Goal: Task Accomplishment & Management: Manage account settings

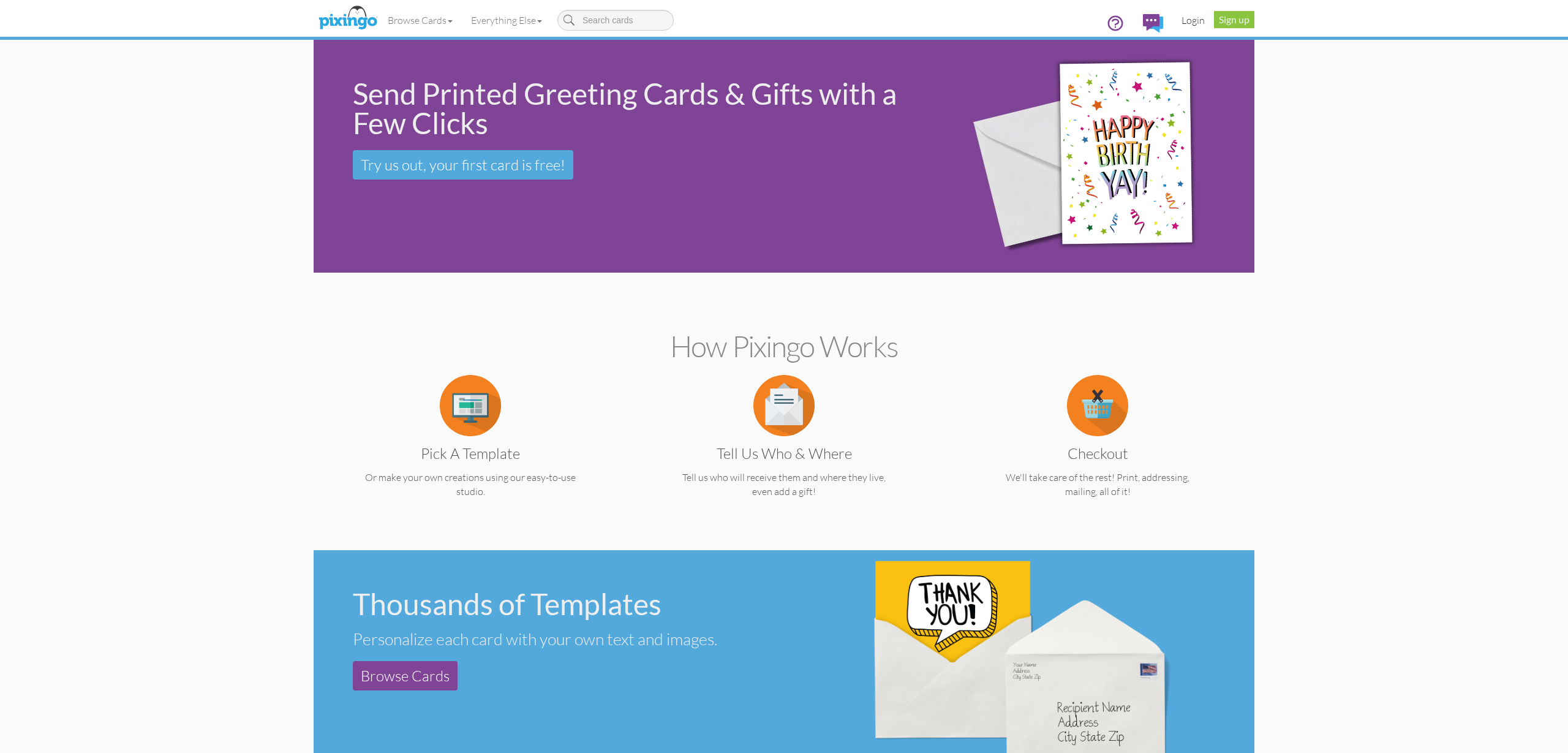
click at [1193, 21] on link "Login" at bounding box center [1193, 20] width 42 height 31
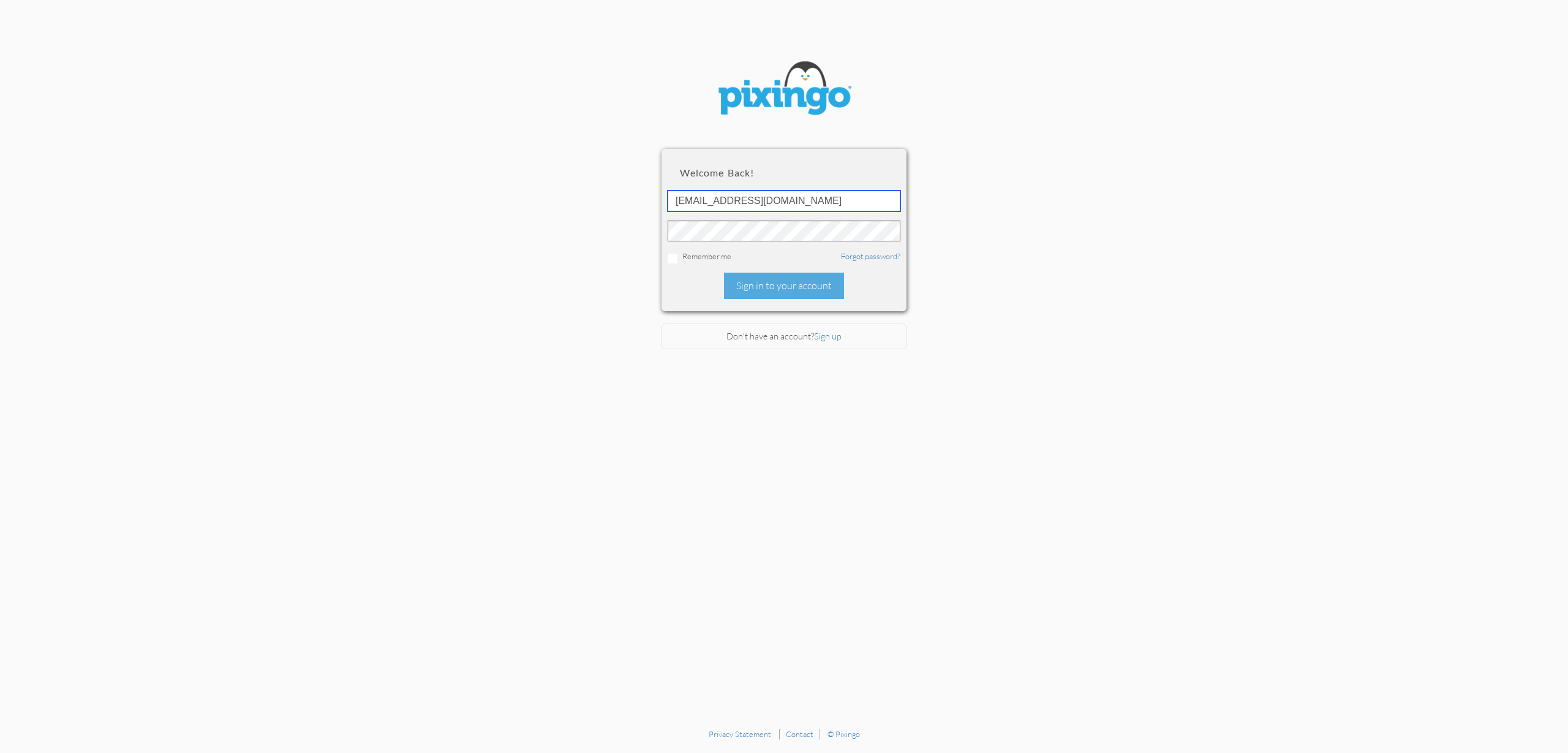
type input "[EMAIL_ADDRESS][DOMAIN_NAME]"
click at [772, 290] on div "Sign in to your account" at bounding box center [784, 286] width 120 height 27
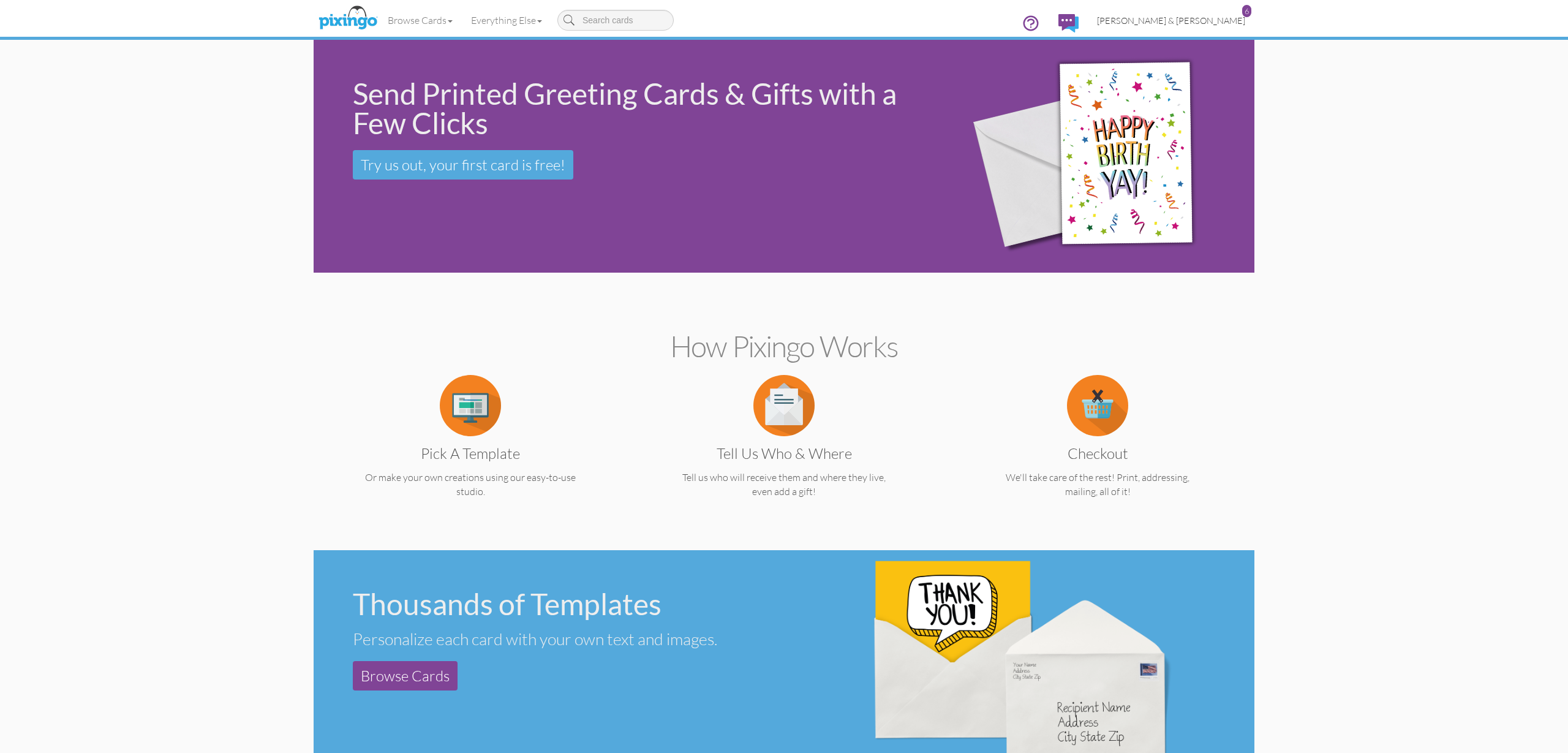
click at [1186, 20] on span "[PERSON_NAME] & [PERSON_NAME]" at bounding box center [1170, 20] width 148 height 11
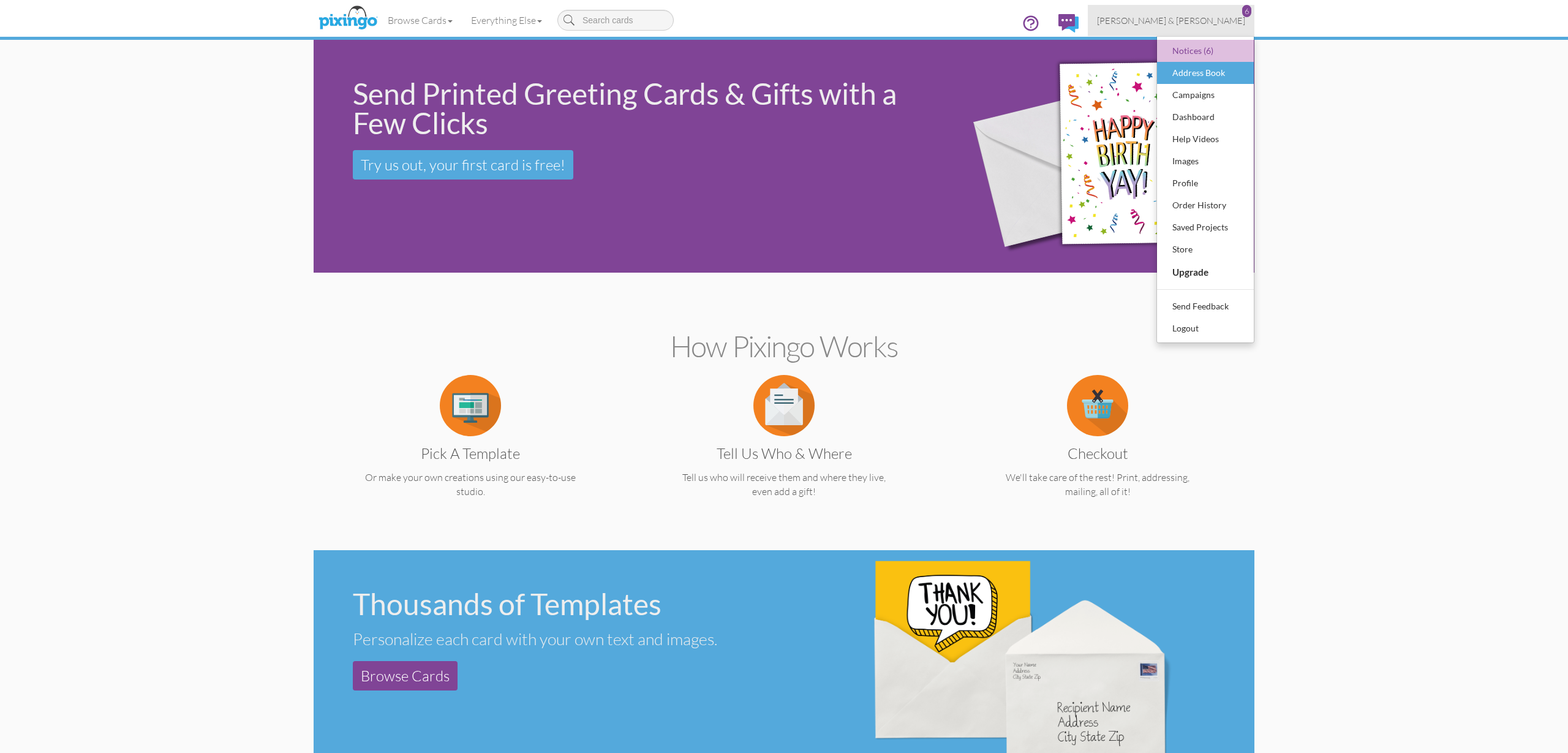
click at [1188, 69] on div "Address Book" at bounding box center [1206, 73] width 73 height 19
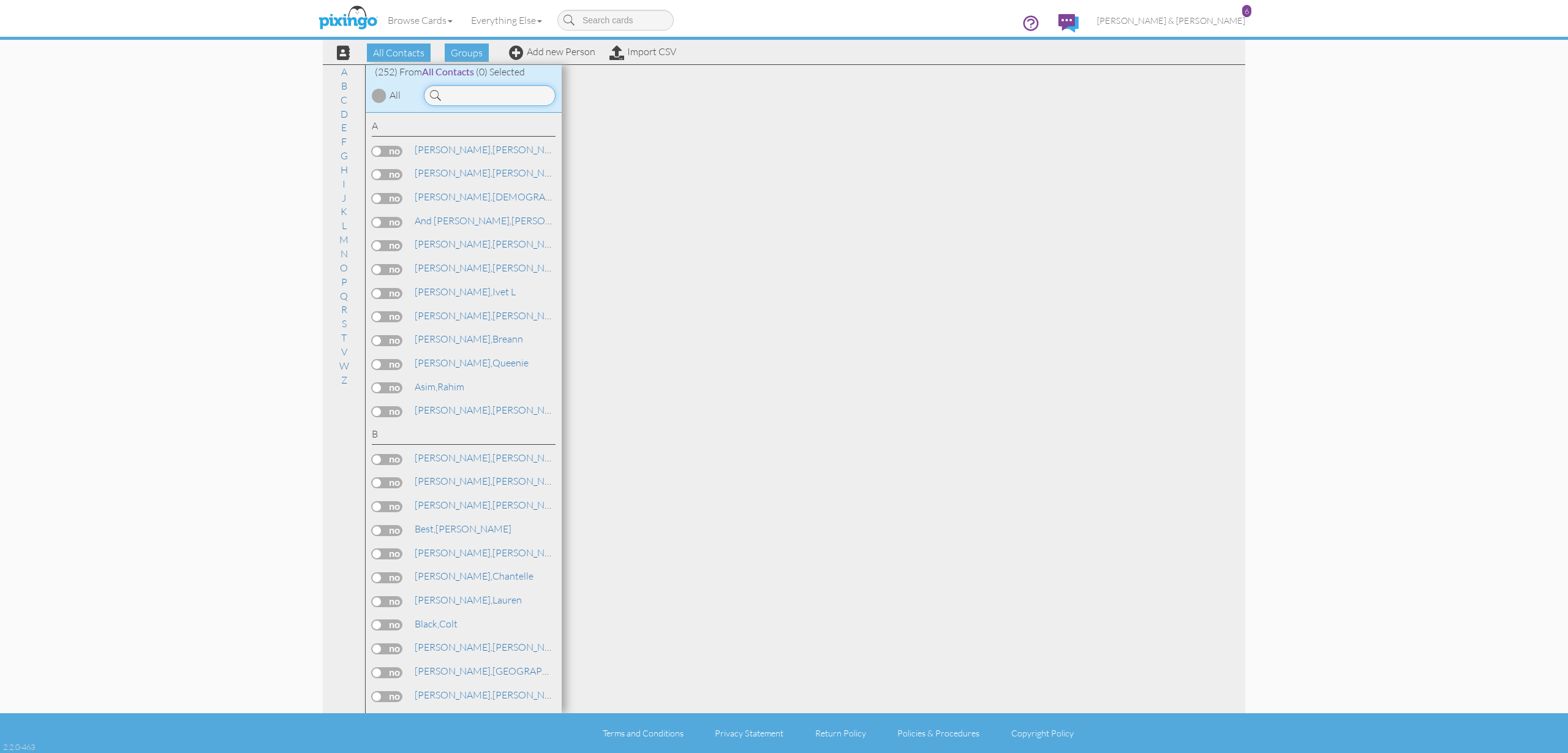
click at [464, 96] on input at bounding box center [490, 96] width 132 height 21
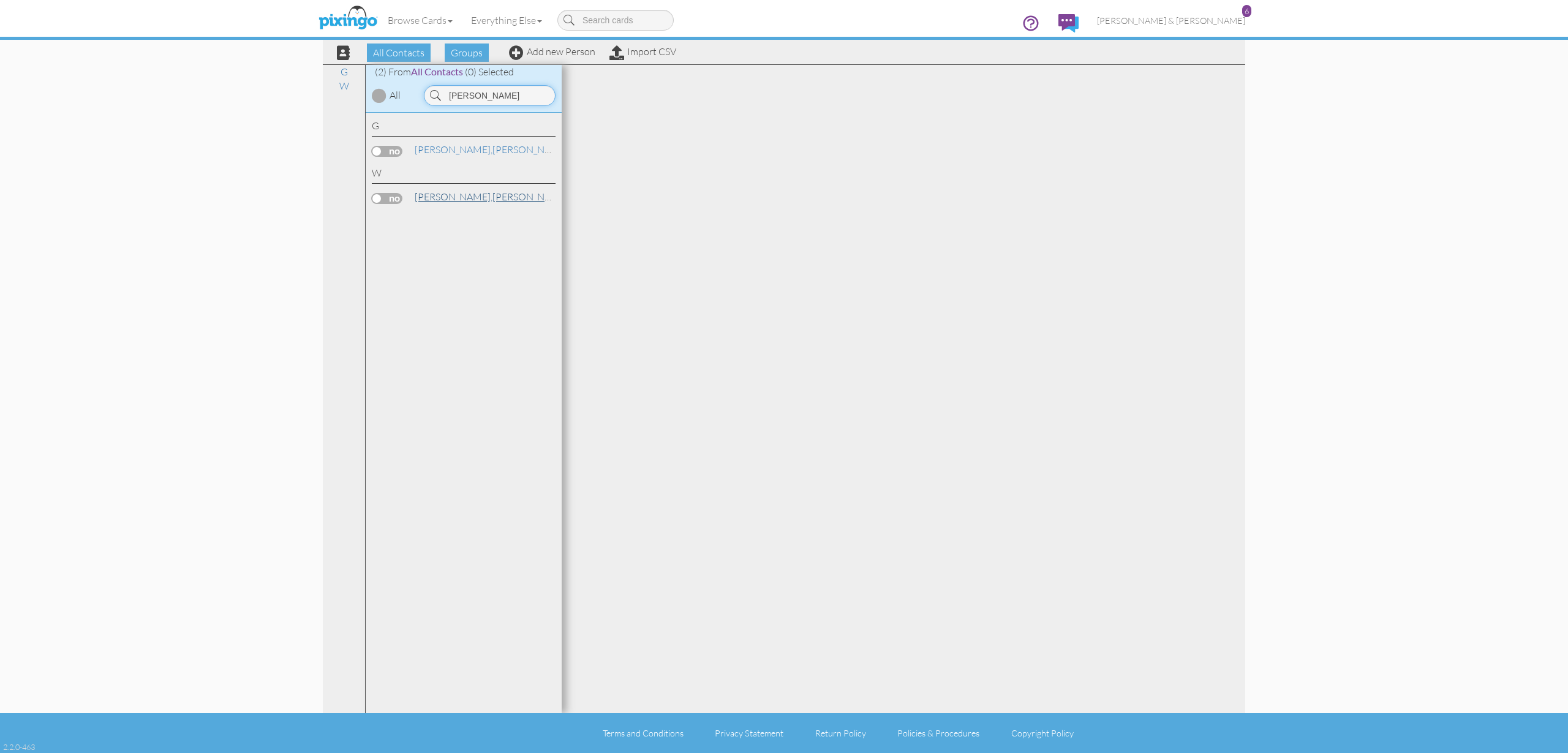
type input "[PERSON_NAME]"
click at [450, 197] on span "[PERSON_NAME]," at bounding box center [453, 197] width 78 height 12
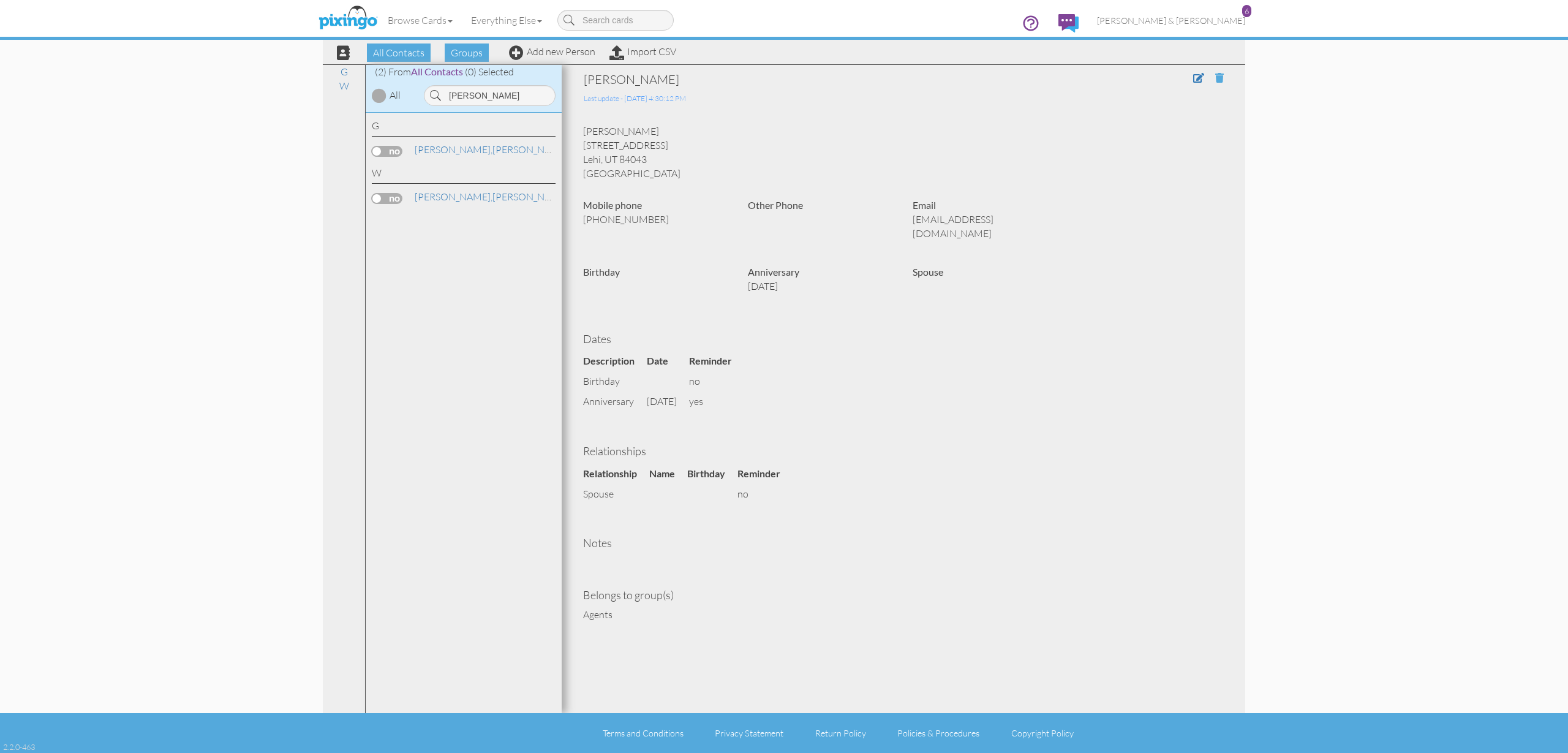
click at [1219, 81] on span at bounding box center [1220, 77] width 9 height 10
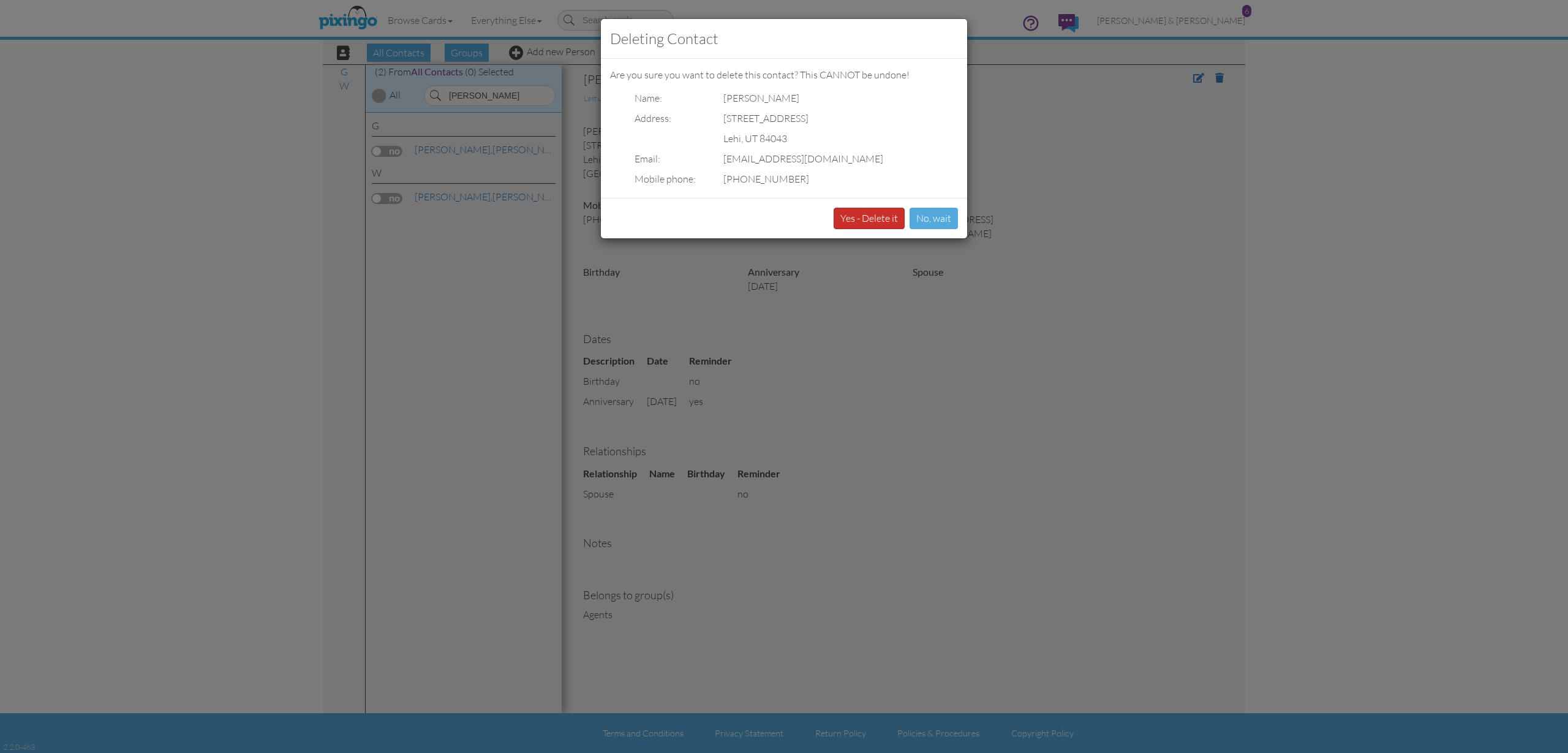
click at [875, 214] on button "Yes - Delete it" at bounding box center [869, 219] width 71 height 21
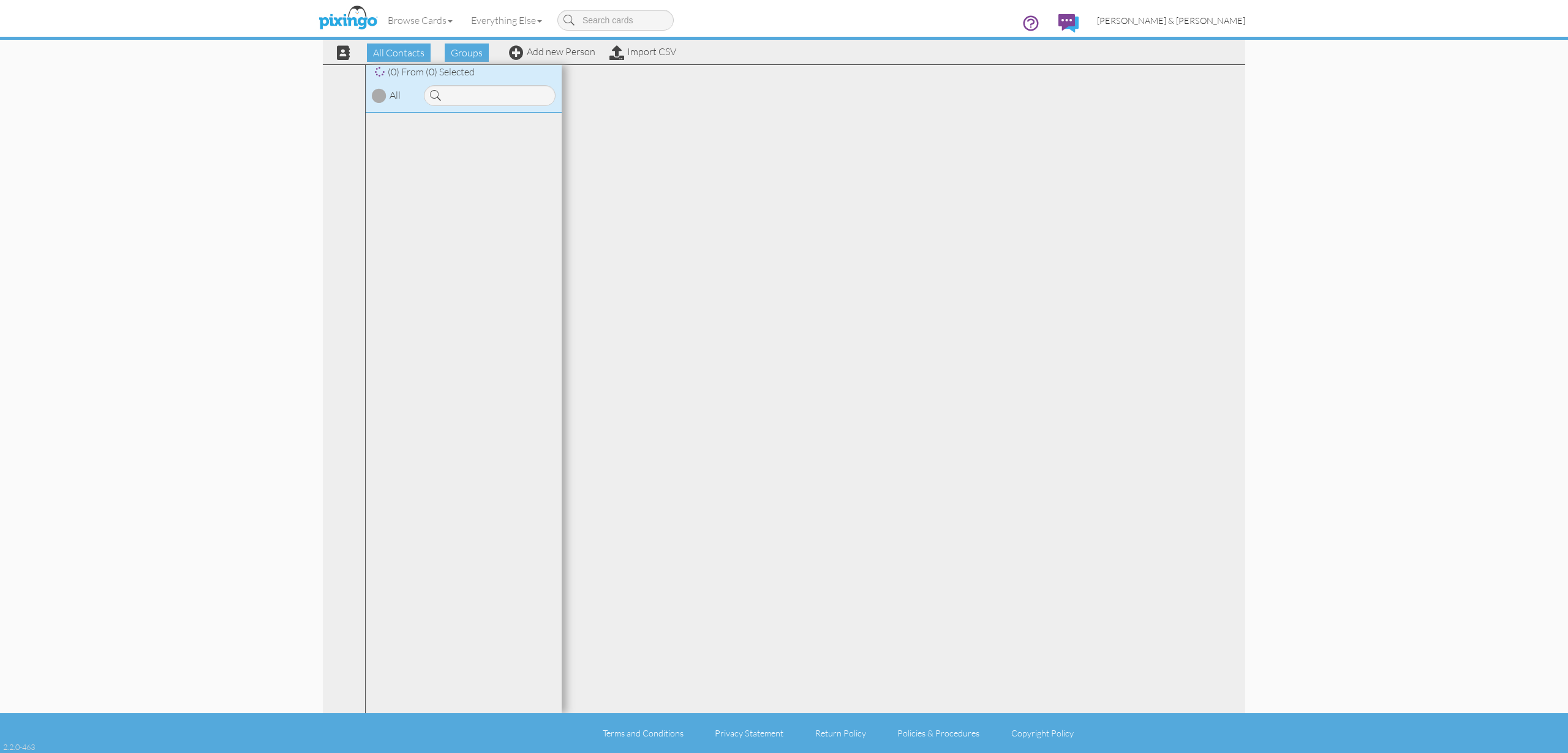
click at [1208, 23] on span "[PERSON_NAME] & [PERSON_NAME]" at bounding box center [1170, 20] width 148 height 11
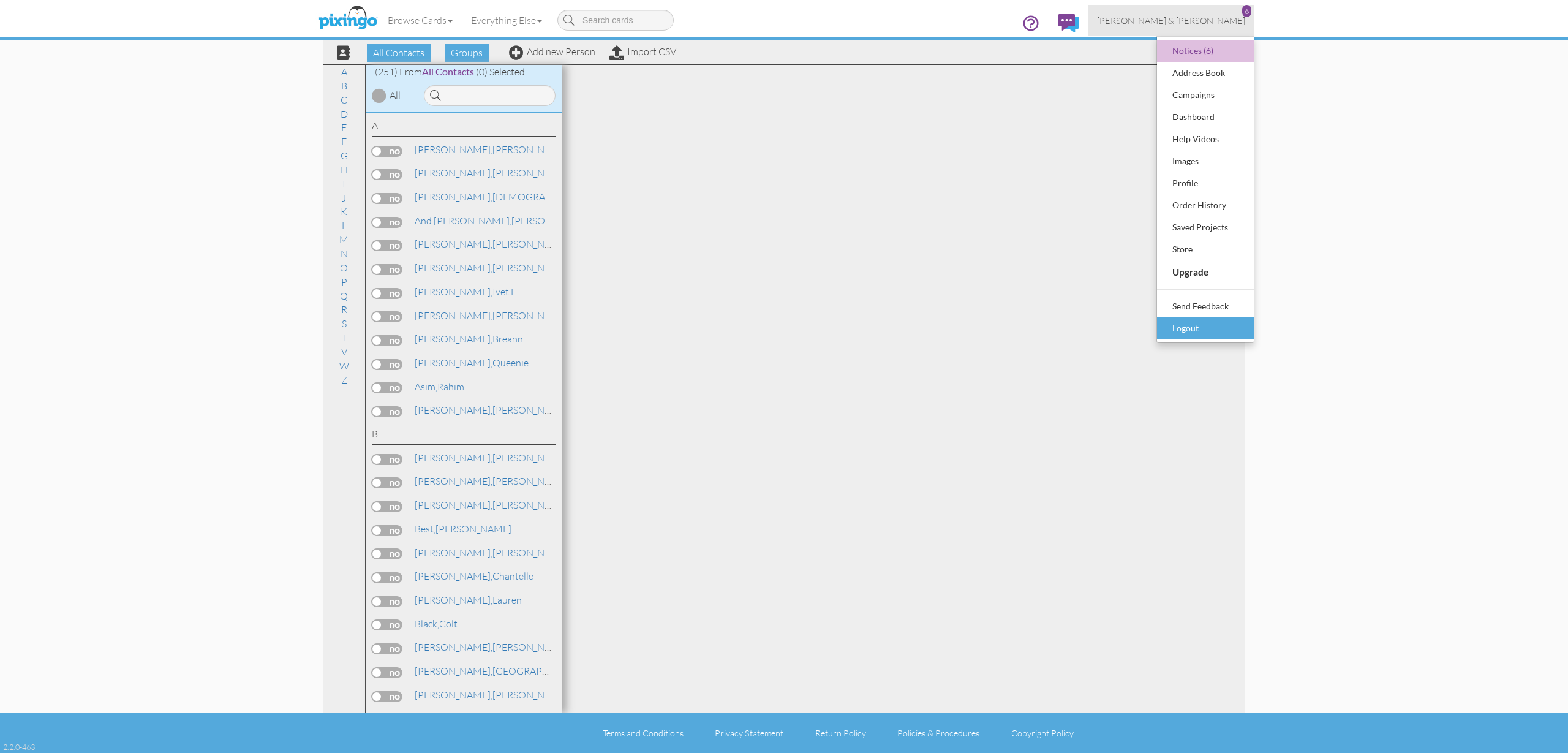
click at [1185, 329] on div "Logout" at bounding box center [1206, 329] width 73 height 19
